Goal: Transaction & Acquisition: Purchase product/service

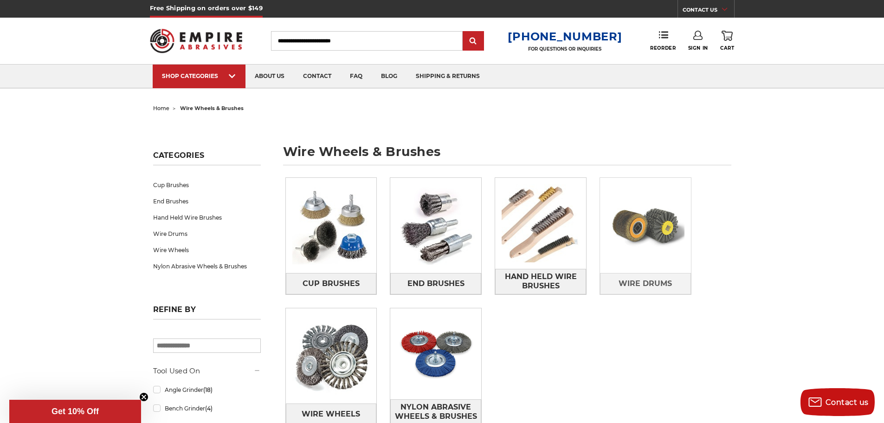
click at [644, 246] on img at bounding box center [645, 225] width 91 height 91
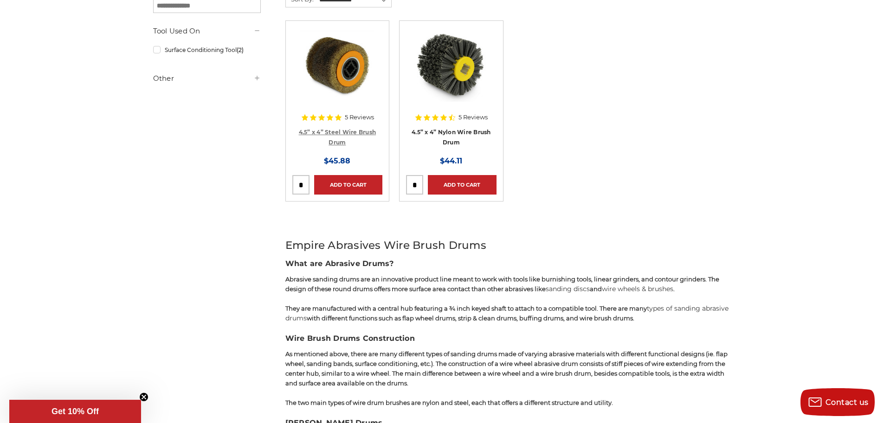
click at [331, 132] on link "4.5” x 4” Steel Wire Brush Drum" at bounding box center [337, 137] width 77 height 18
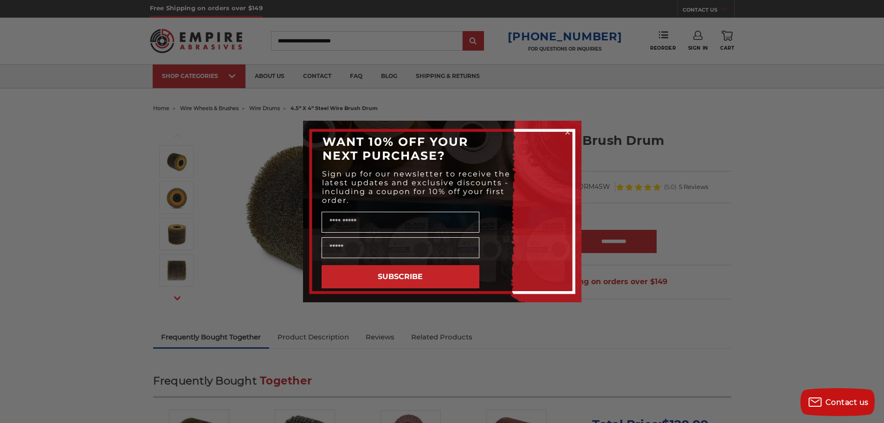
click at [797, 140] on div "Close dialog WANT 10% OFF YOUR NEXT PURCHASE? Sign up for our newsletter to rec…" at bounding box center [442, 211] width 884 height 423
click at [568, 133] on circle "Close dialog" at bounding box center [567, 132] width 9 height 9
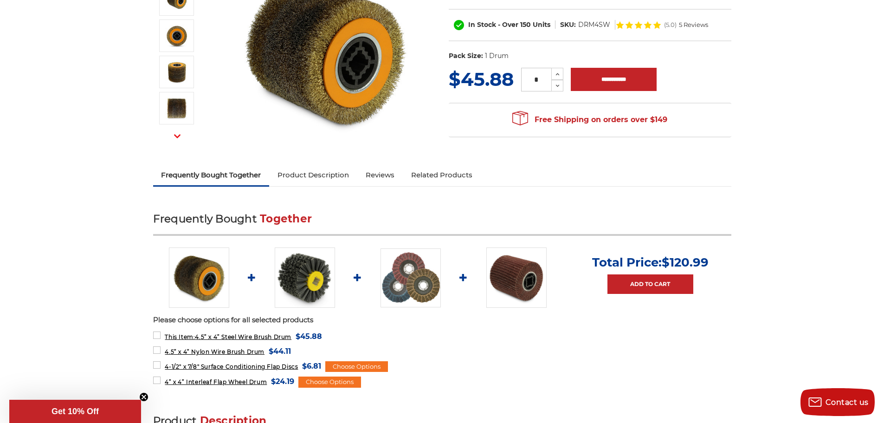
scroll to position [186, 0]
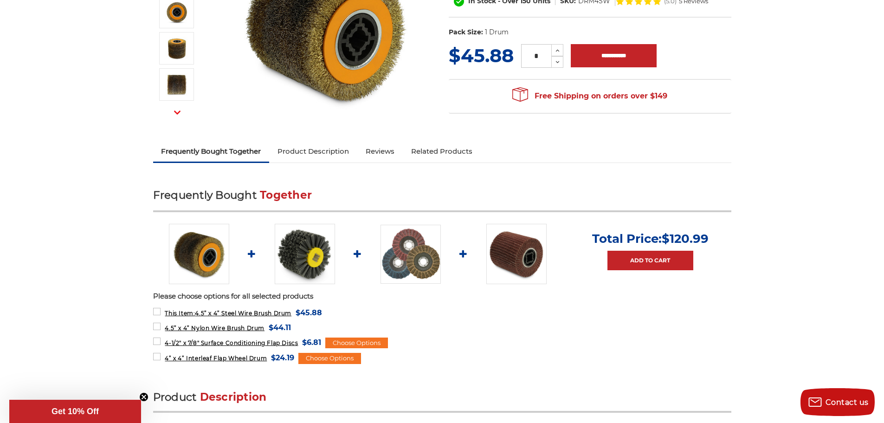
click at [322, 156] on link "Product Description" at bounding box center [313, 151] width 88 height 20
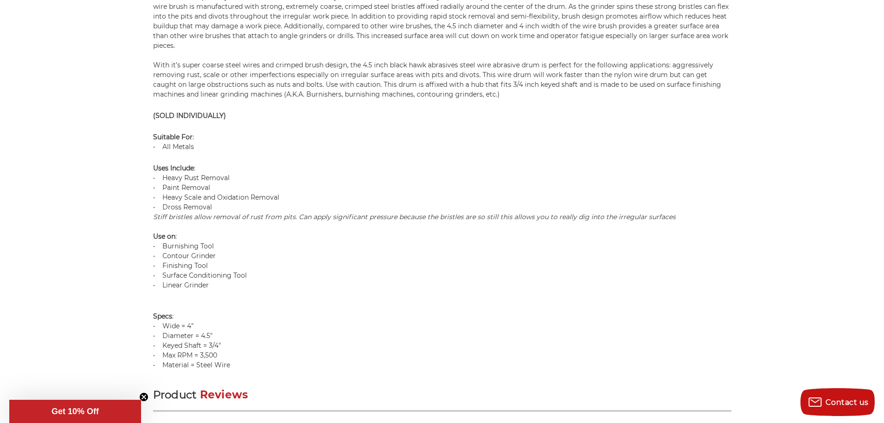
scroll to position [659, 0]
